Goal: Task Accomplishment & Management: Manage account settings

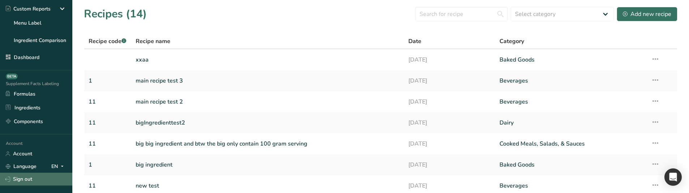
scroll to position [149, 0]
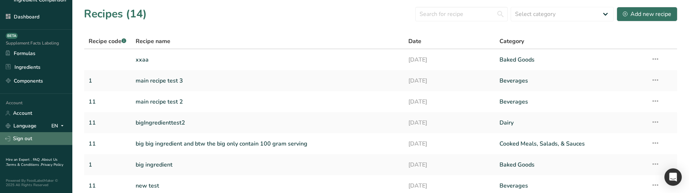
click at [26, 138] on link "Sign out" at bounding box center [36, 138] width 72 height 13
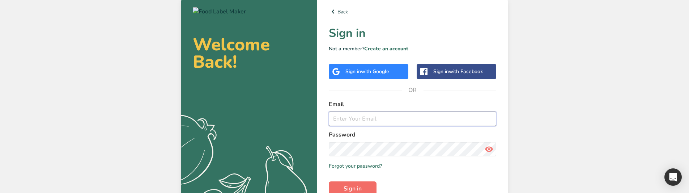
type input "[EMAIL_ADDRESS][DOMAIN_NAME]"
click at [363, 185] on button "Sign in" at bounding box center [353, 188] width 48 height 14
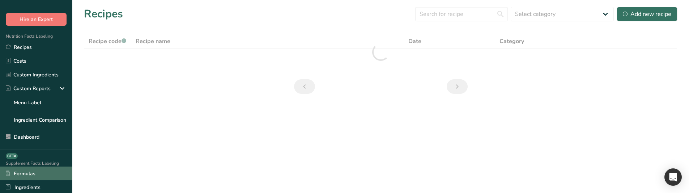
scroll to position [72, 0]
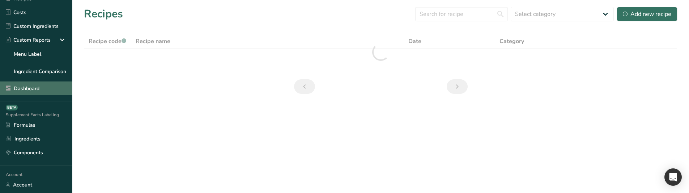
click at [20, 87] on link "Dashboard" at bounding box center [36, 88] width 72 height 14
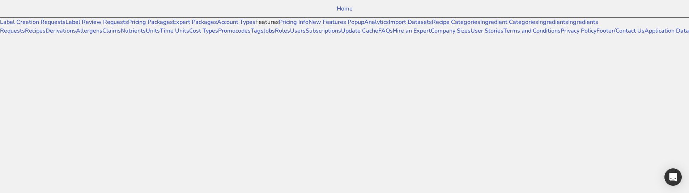
click at [255, 26] on link "Features" at bounding box center [267, 22] width 24 height 8
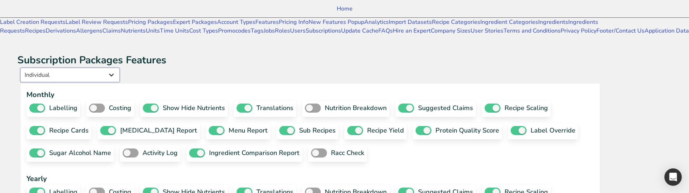
click at [120, 68] on select "Individual Essential Pro Business Old Enterprise 3 Users (799$) Old Enterprise …" at bounding box center [70, 75] width 100 height 14
select select "13"
click at [98, 68] on select "Individual Essential Pro Business Old Enterprise 3 Users (799$) Old Enterprise …" at bounding box center [70, 75] width 100 height 14
checkbox input "true"
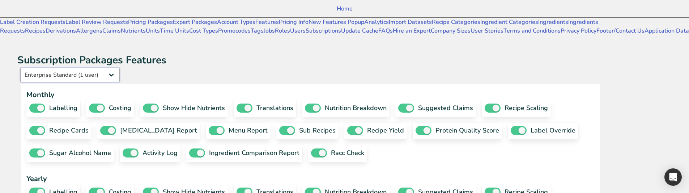
checkbox input "true"
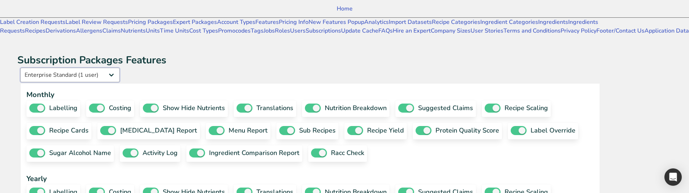
checkbox input "true"
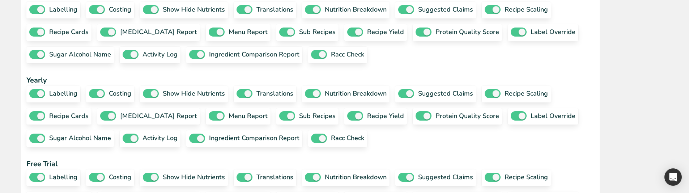
scroll to position [109, 0]
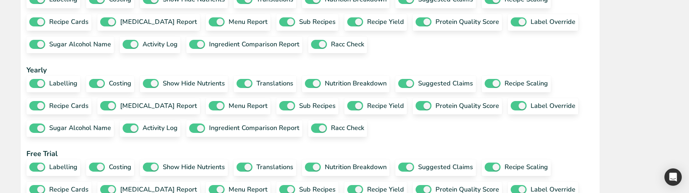
click at [189, 49] on span at bounding box center [197, 44] width 16 height 9
click at [189, 47] on input "ingredient comparison report" at bounding box center [191, 44] width 5 height 5
checkbox input "false"
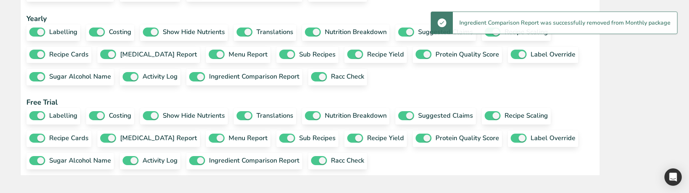
scroll to position [326, 0]
click at [189, 81] on span at bounding box center [197, 76] width 16 height 9
click at [189, 79] on input "ingredient comparison report" at bounding box center [191, 76] width 5 height 5
checkbox input "false"
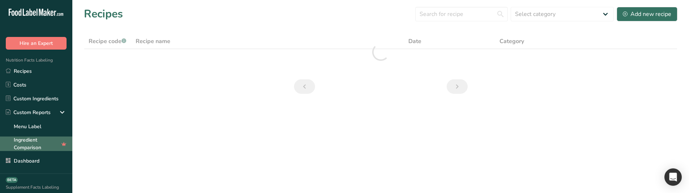
click at [38, 147] on link "Ingredient Comparison" at bounding box center [36, 143] width 72 height 14
